Goal: Task Accomplishment & Management: Complete application form

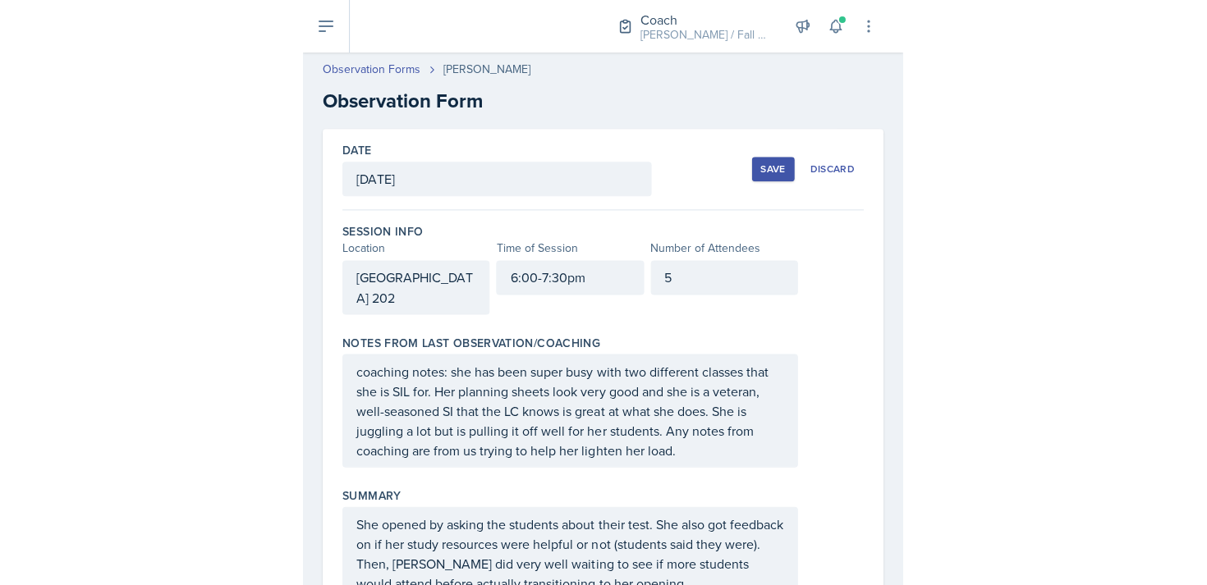
scroll to position [509, 0]
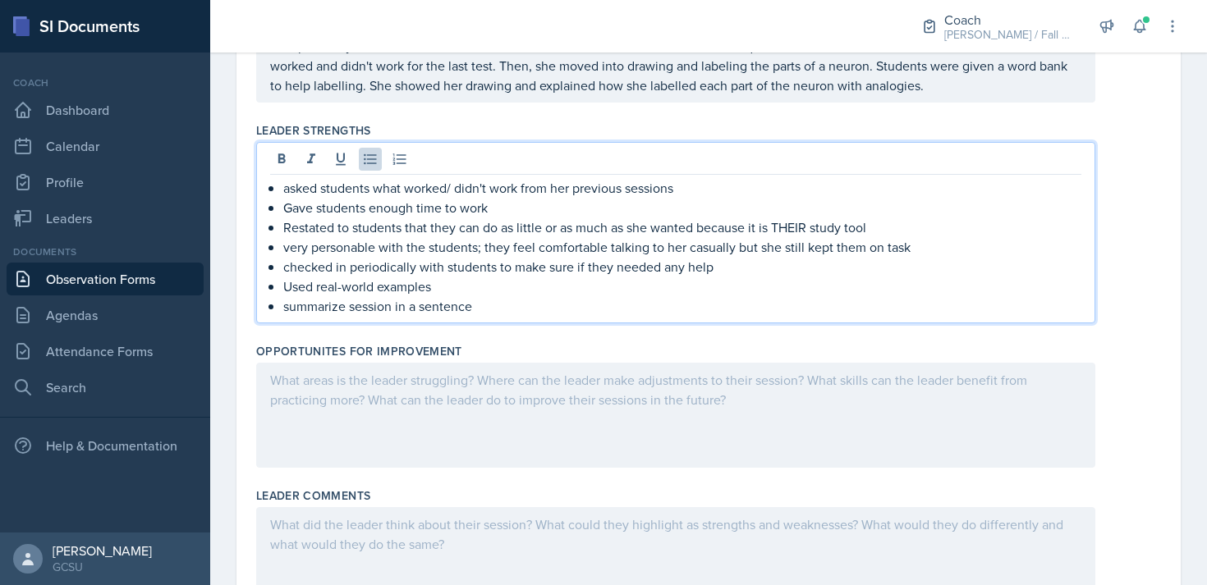
click at [584, 402] on div at bounding box center [675, 415] width 839 height 105
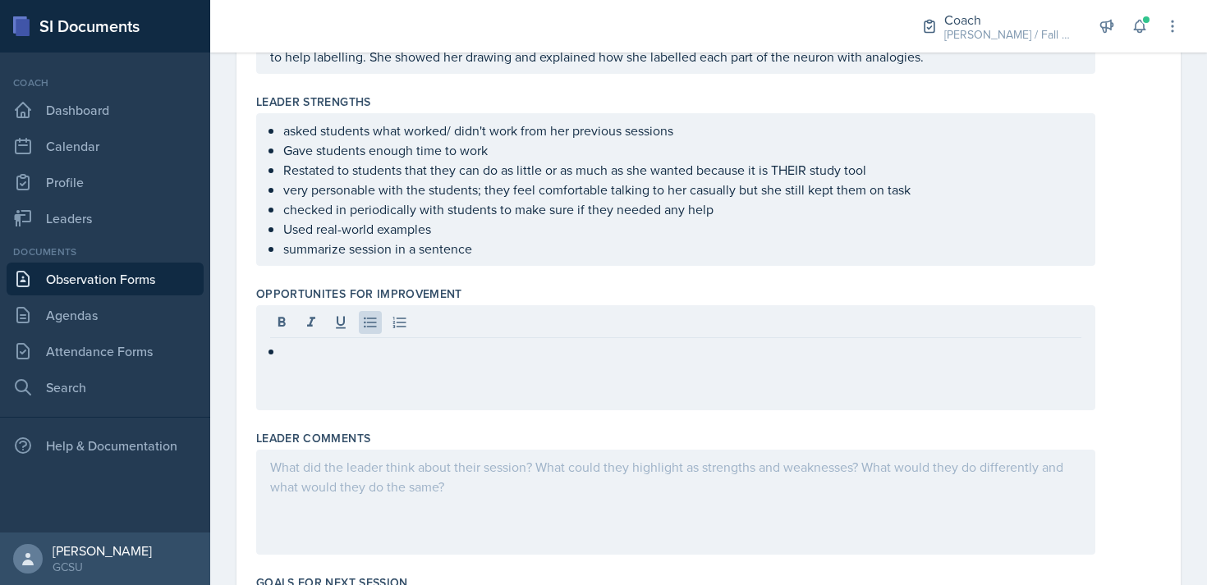
click at [378, 363] on div at bounding box center [675, 357] width 839 height 105
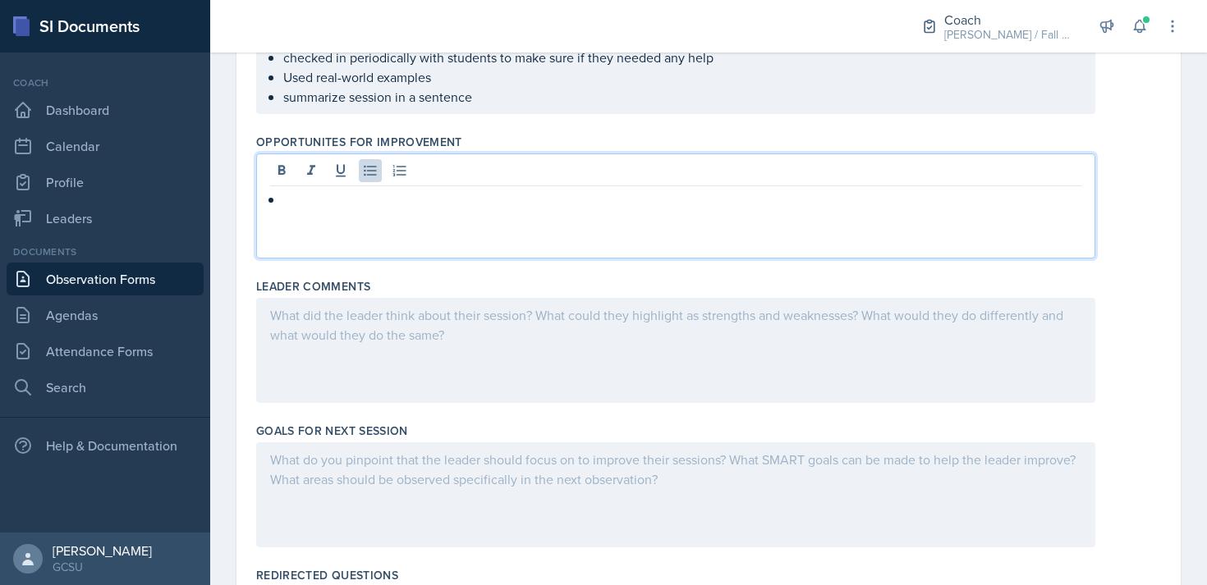
scroll to position [683, 0]
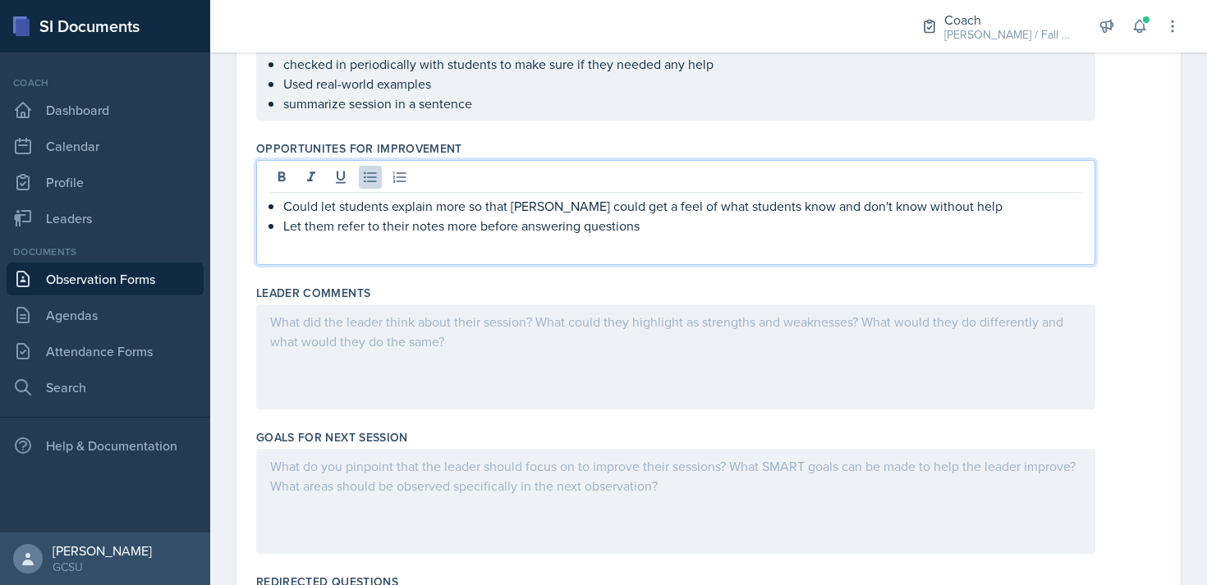
click at [451, 289] on div "Leader Comments" at bounding box center [708, 293] width 905 height 16
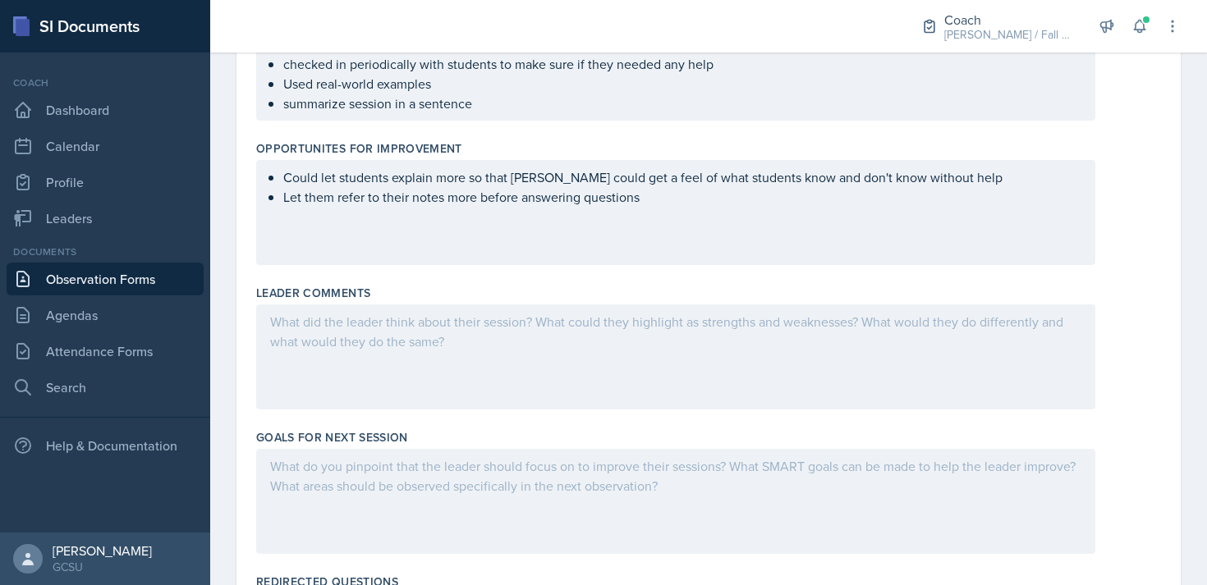
click at [388, 364] on div at bounding box center [675, 357] width 839 height 105
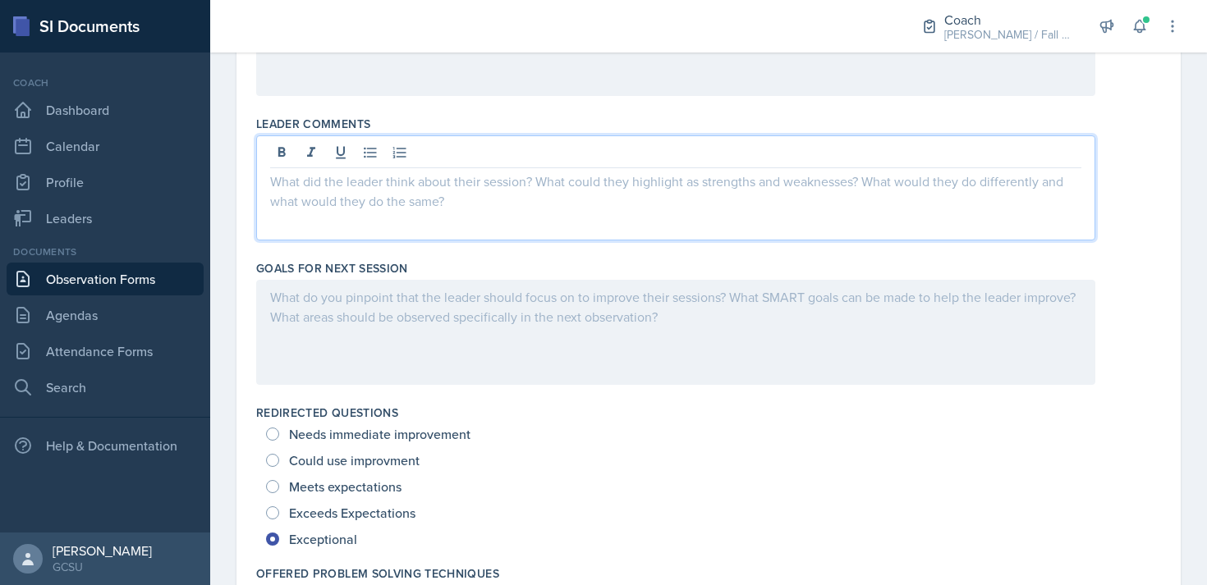
click at [346, 325] on div at bounding box center [675, 332] width 839 height 105
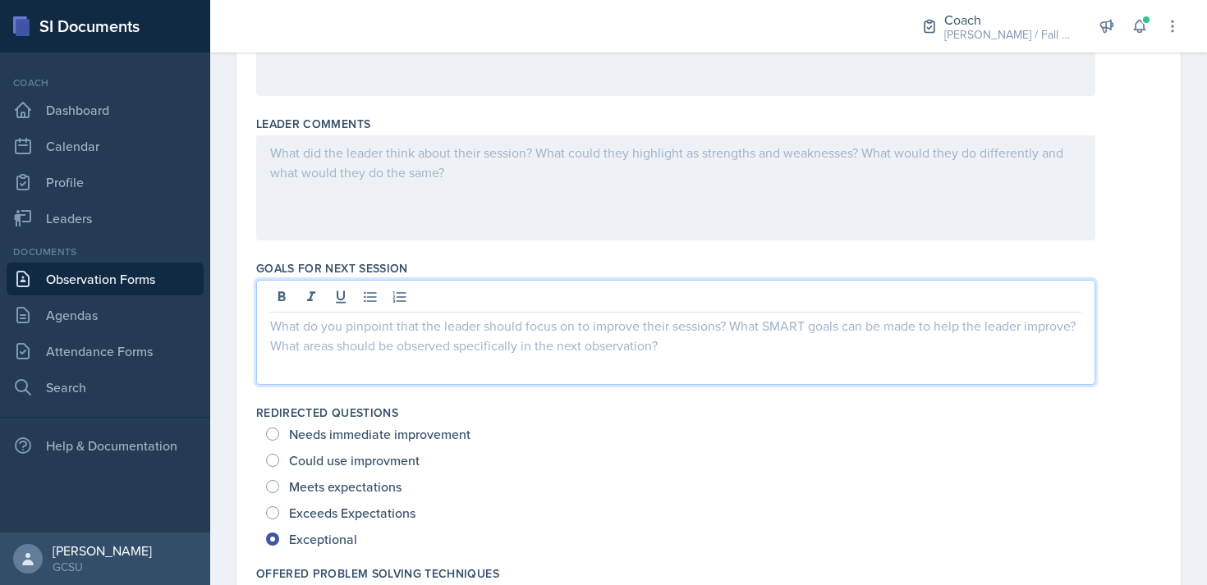
scroll to position [881, 0]
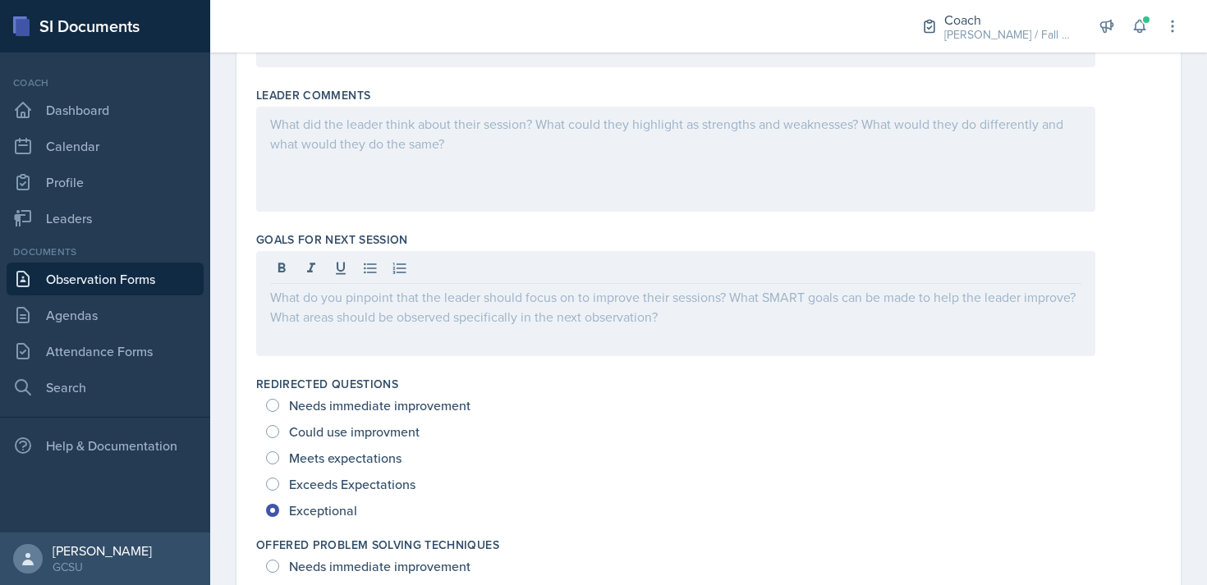
click at [374, 134] on div at bounding box center [675, 159] width 839 height 105
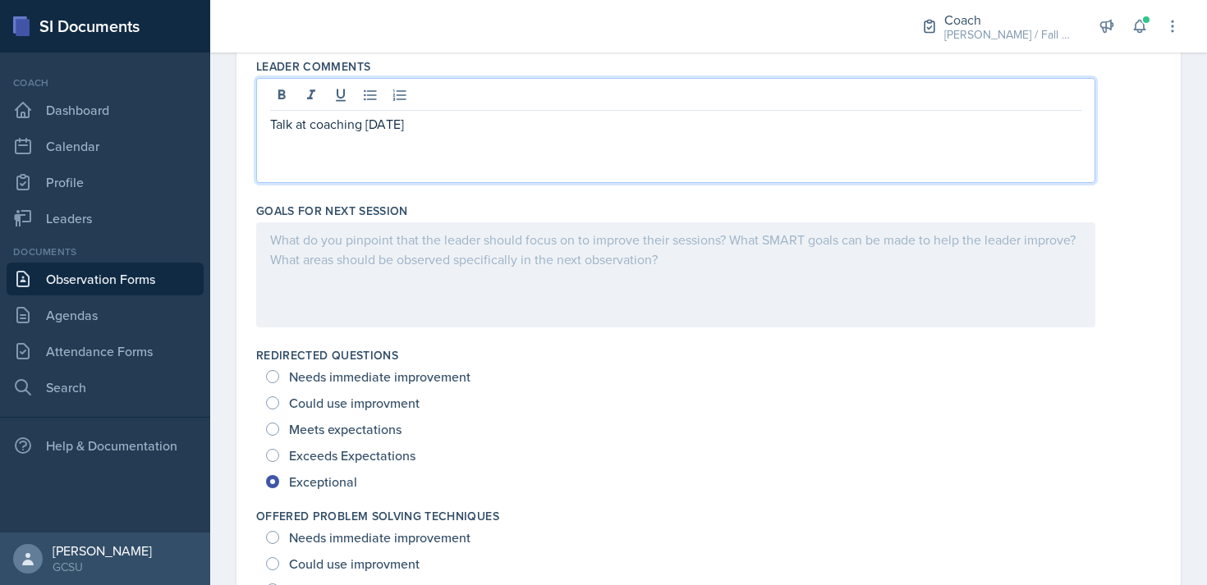
click at [354, 255] on div at bounding box center [675, 274] width 839 height 105
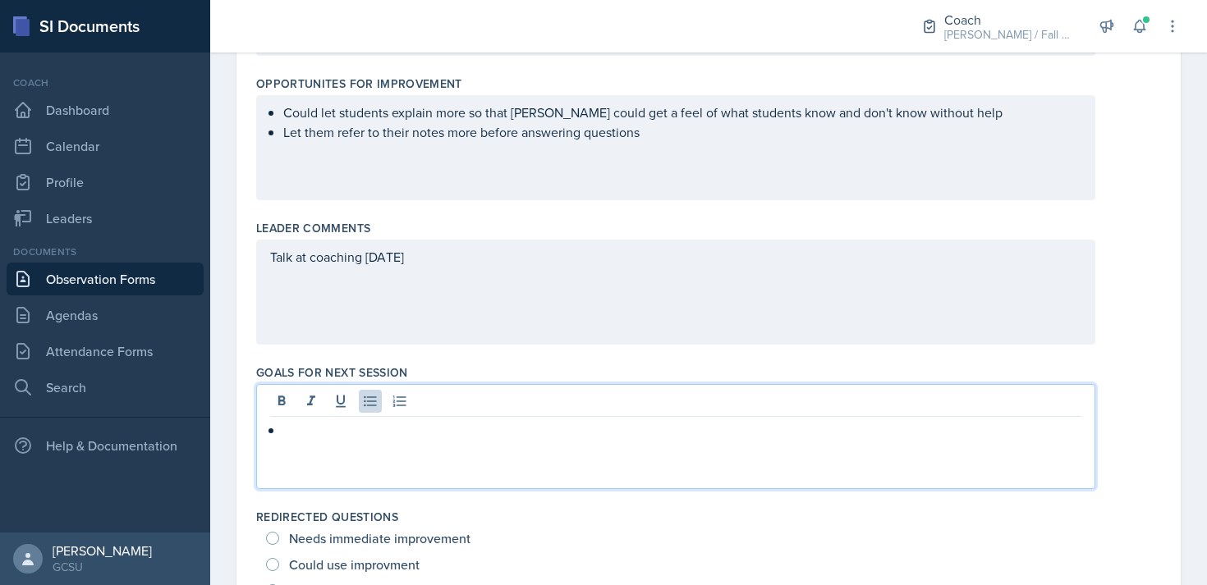
scroll to position [0, 0]
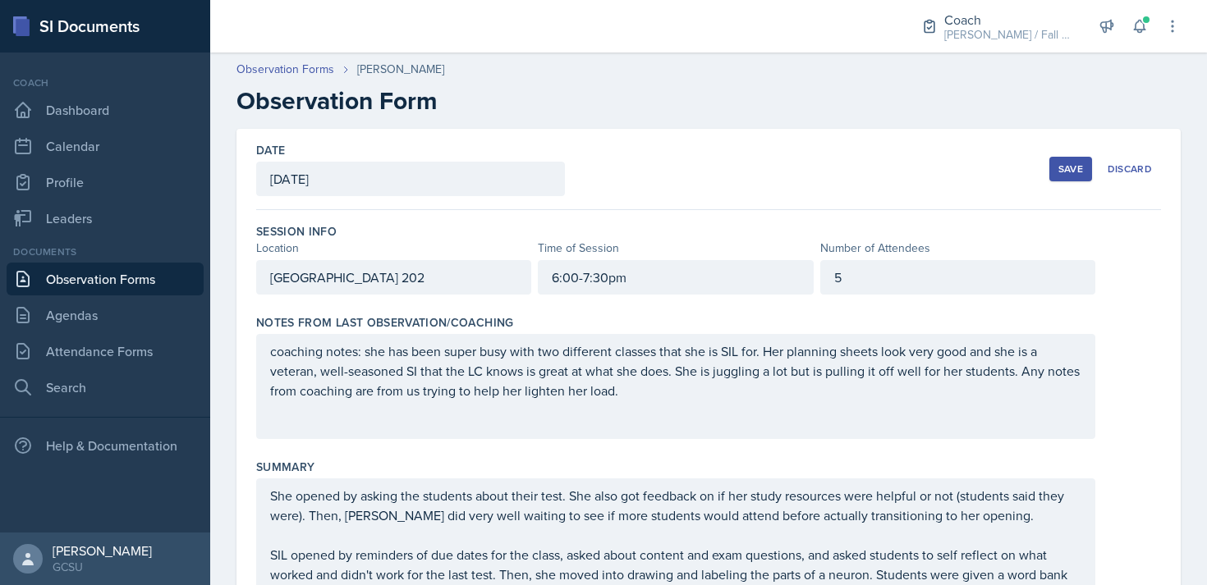
click at [598, 174] on div "Save" at bounding box center [1070, 169] width 25 height 13
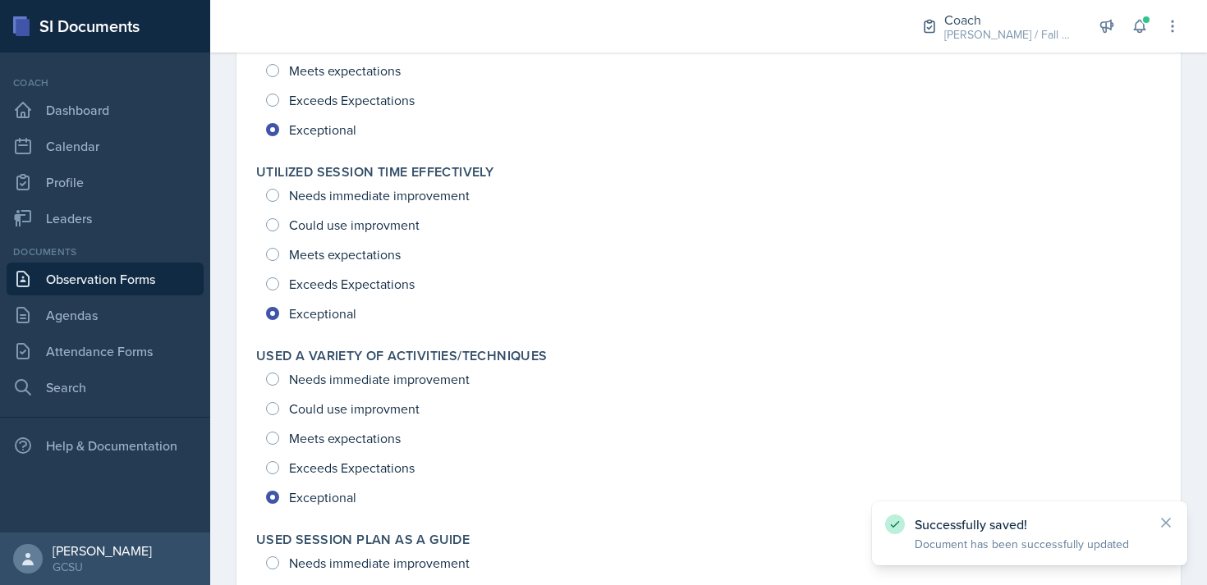
scroll to position [2449, 0]
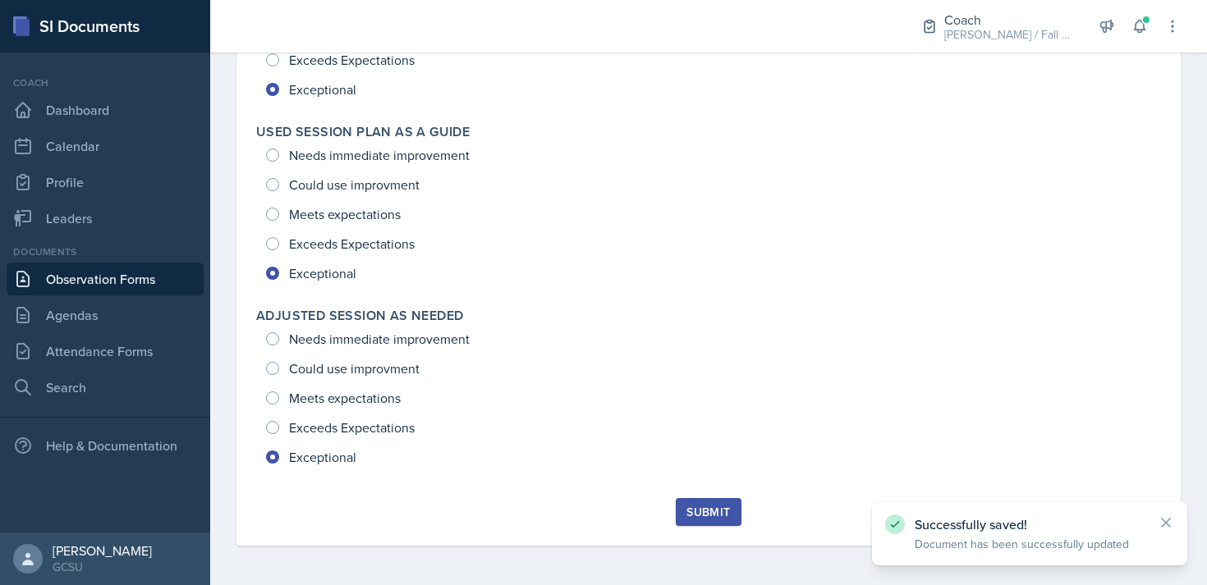
click at [598, 515] on div "Submit" at bounding box center [708, 512] width 44 height 13
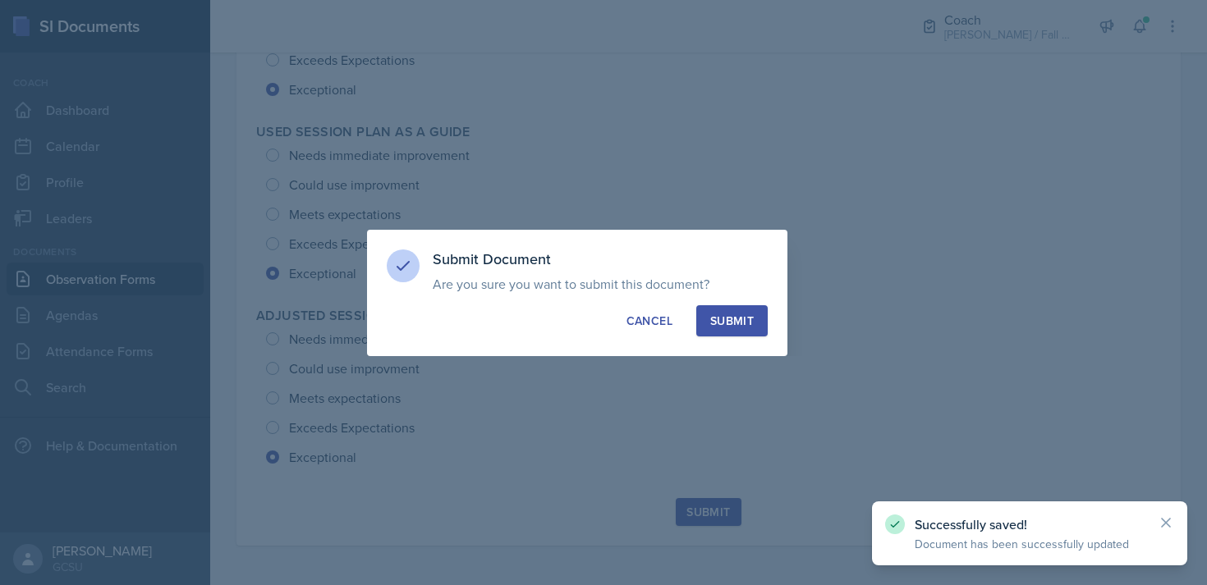
click at [598, 303] on div "Submit Document Are you sure you want to submit this document? This document wi…" at bounding box center [577, 293] width 420 height 126
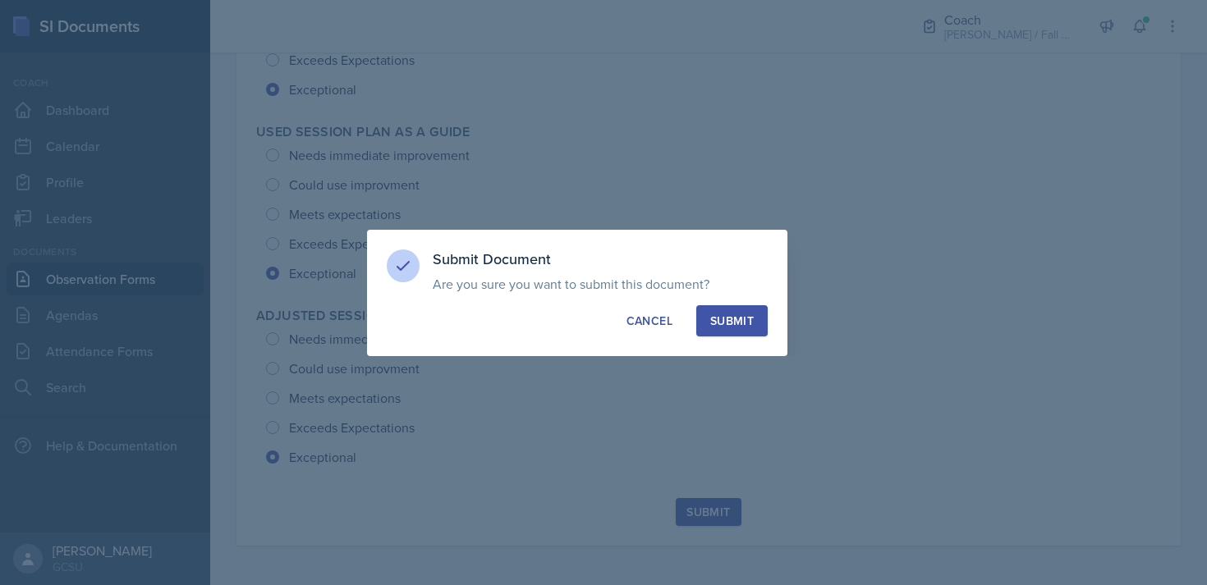
click at [598, 313] on div "Submit" at bounding box center [732, 321] width 44 height 16
radio input "true"
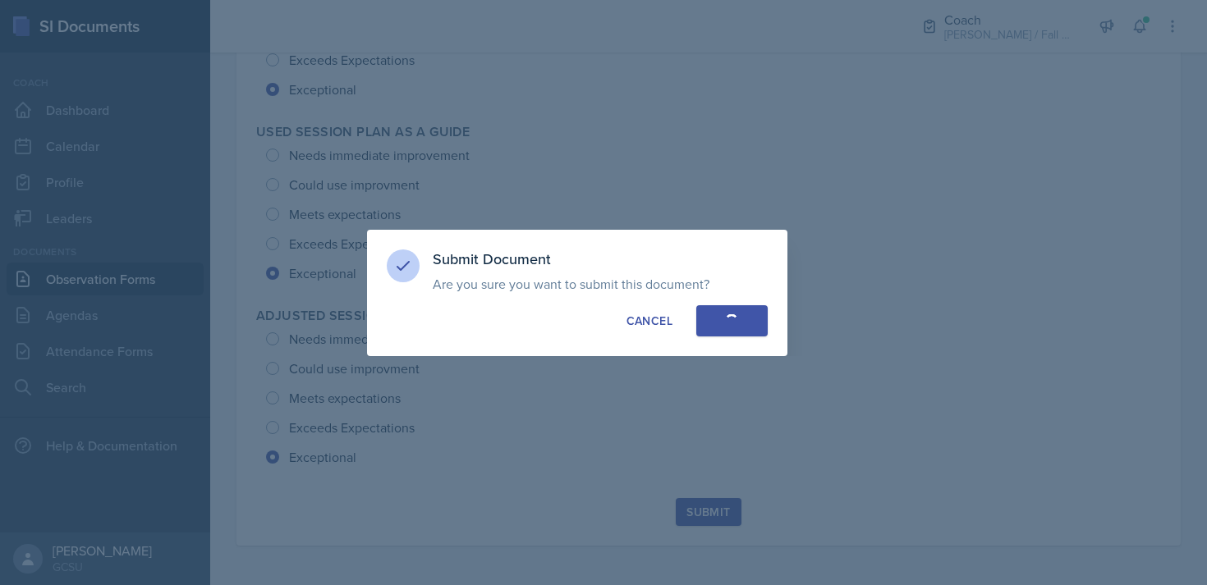
radio input "true"
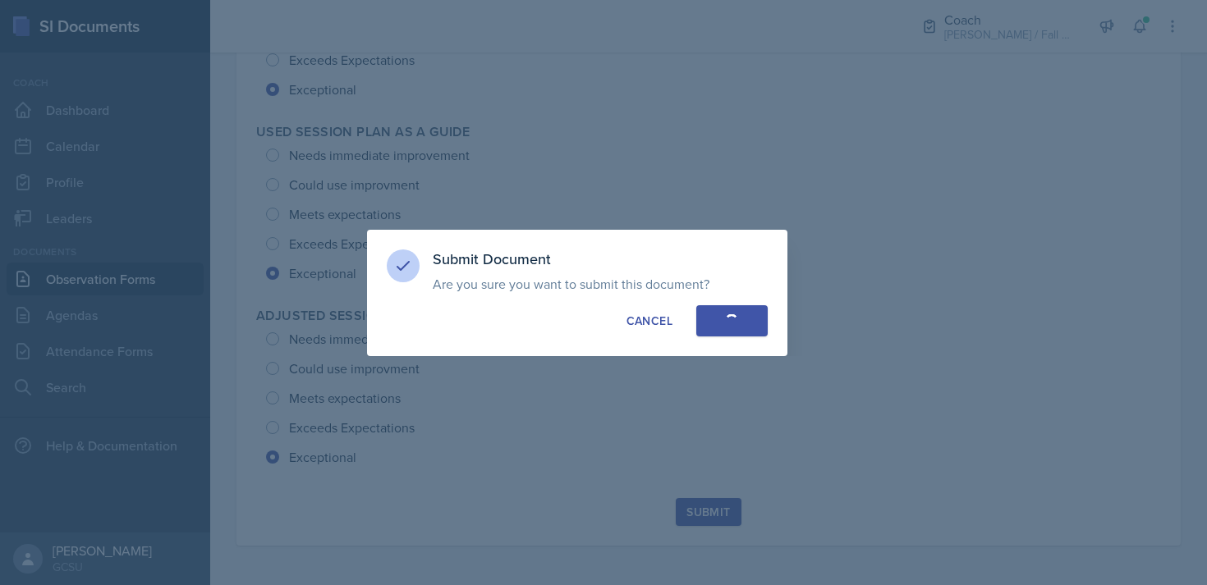
radio input "true"
